Goal: Find specific page/section: Find specific page/section

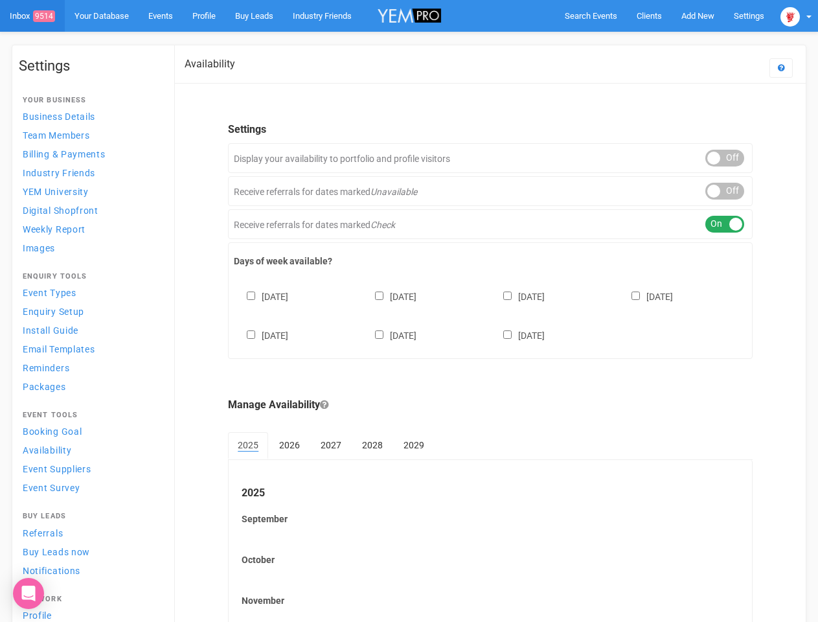
click at [409, 311] on div "[DATE] [DATE] [DATE] [DATE] [DATE] [DATE] [DATE]" at bounding box center [490, 310] width 513 height 78
click at [591, 16] on span "Search Events" at bounding box center [591, 16] width 52 height 10
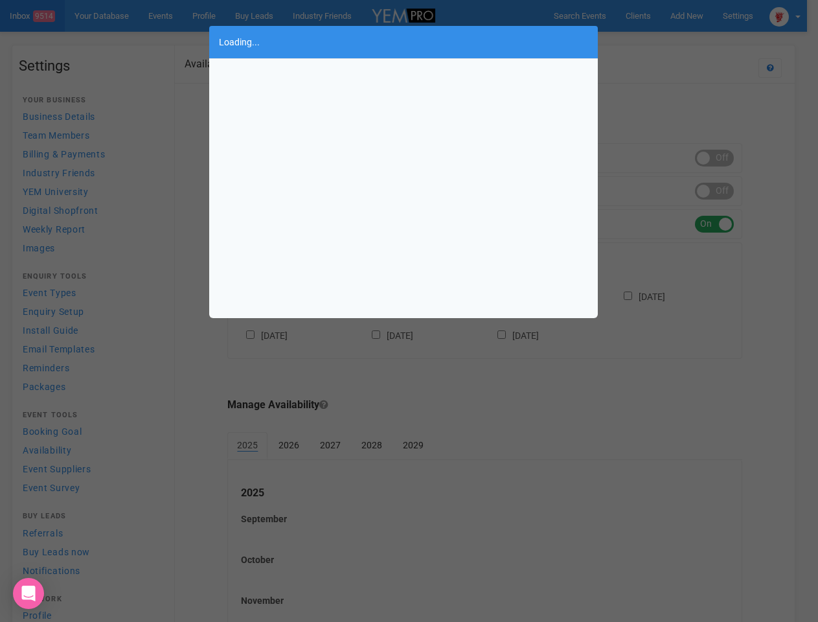
click at [698, 16] on div "Loading..." at bounding box center [409, 311] width 818 height 622
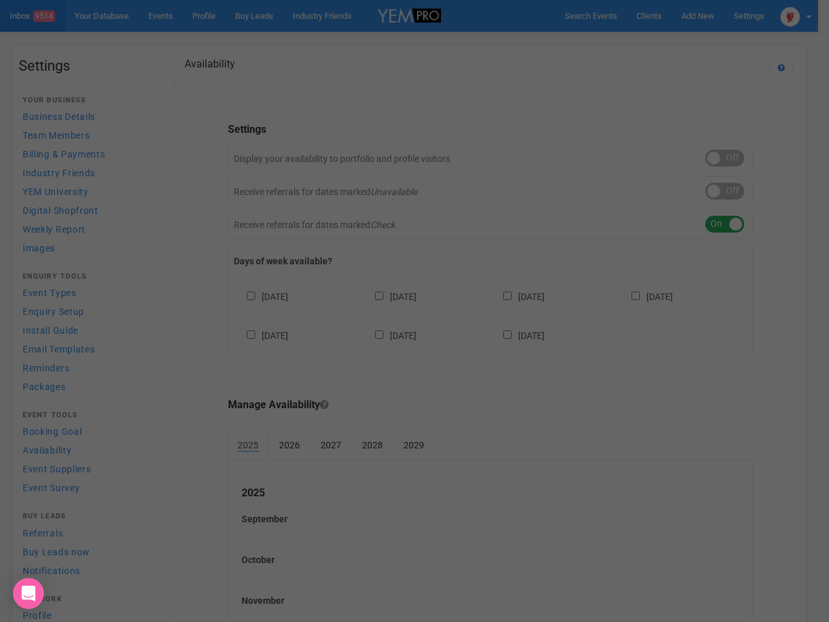
click at [668, 41] on div "Loading..." at bounding box center [414, 311] width 829 height 622
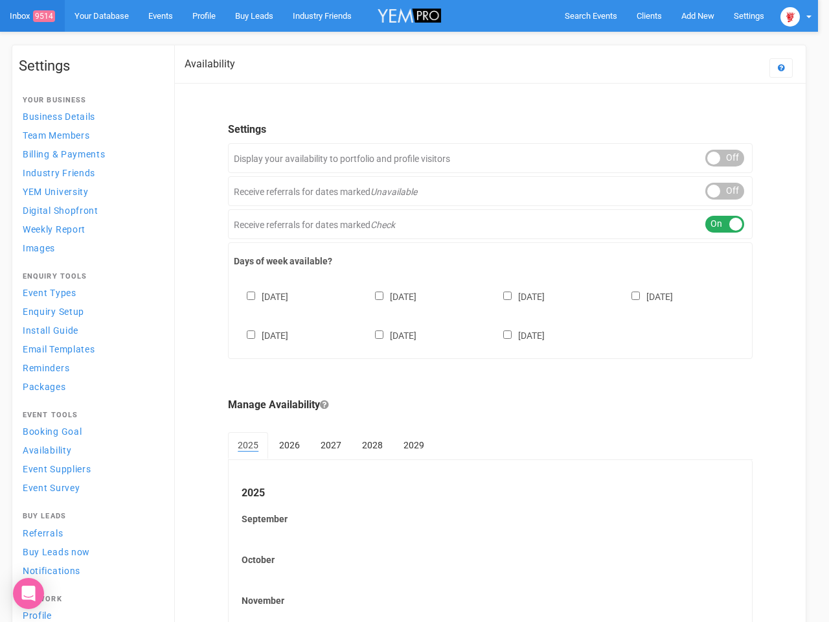
click at [796, 16] on div at bounding box center [414, 311] width 829 height 622
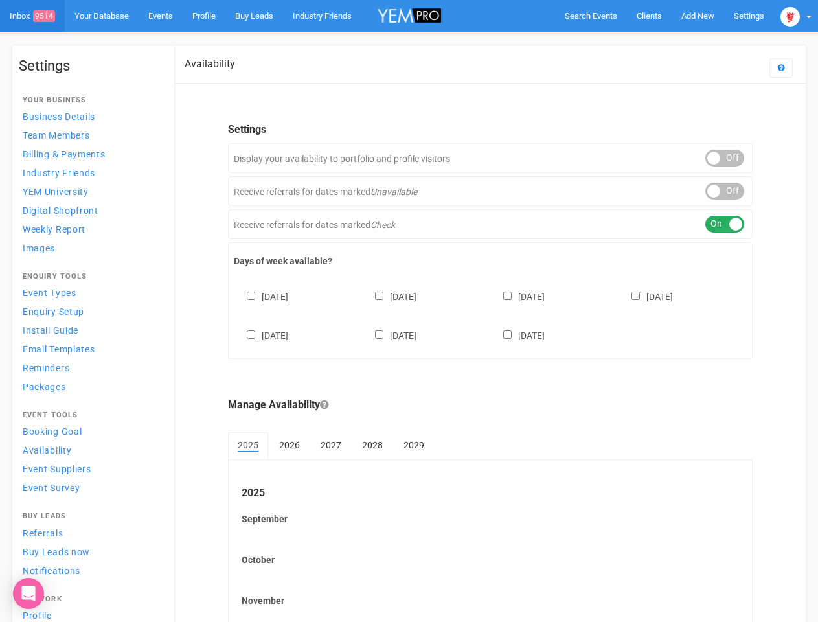
click at [725, 158] on div "ON OFF" at bounding box center [725, 158] width 39 height 17
click at [725, 191] on div "ON OFF" at bounding box center [725, 191] width 39 height 17
click at [725, 224] on div "ON OFF" at bounding box center [725, 224] width 39 height 17
click at [491, 314] on div "[DATE] [DATE] [DATE] [DATE] [DATE] [DATE] [DATE]" at bounding box center [490, 310] width 513 height 78
